Goal: Find specific page/section: Find specific page/section

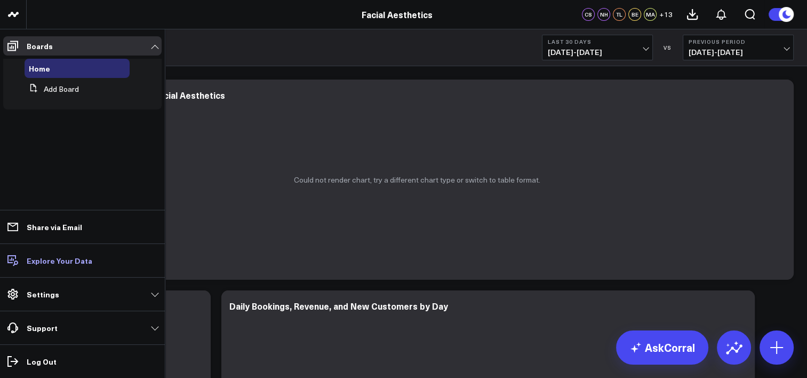
click at [55, 259] on p "Explore Your Data" at bounding box center [60, 260] width 66 height 9
